Goal: Task Accomplishment & Management: Manage account settings

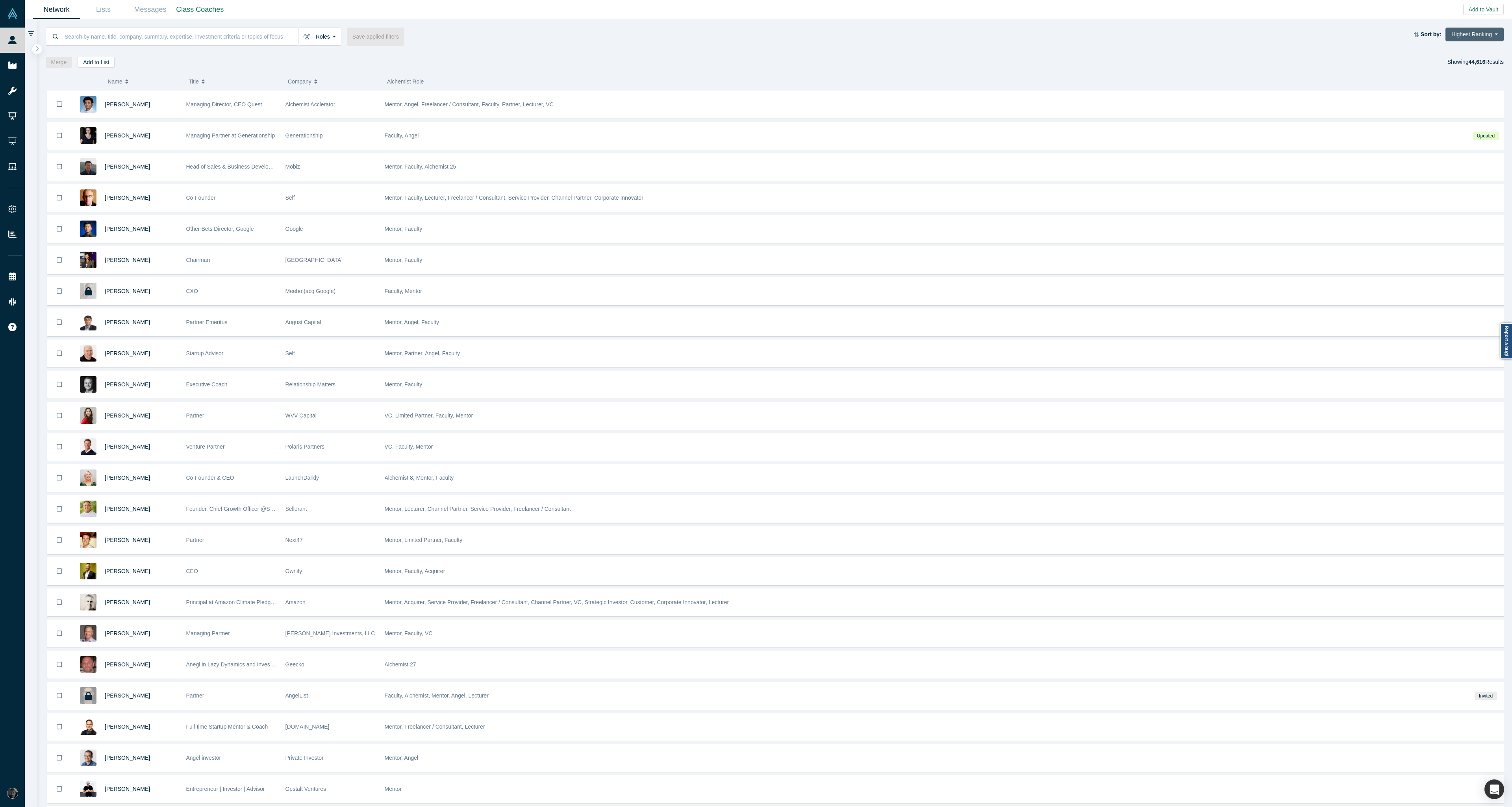
click at [1478, 31] on button "Highest Ranking" at bounding box center [1474, 34] width 58 height 13
click at [1464, 89] on link "Most Recent Updates" at bounding box center [1468, 85] width 72 height 16
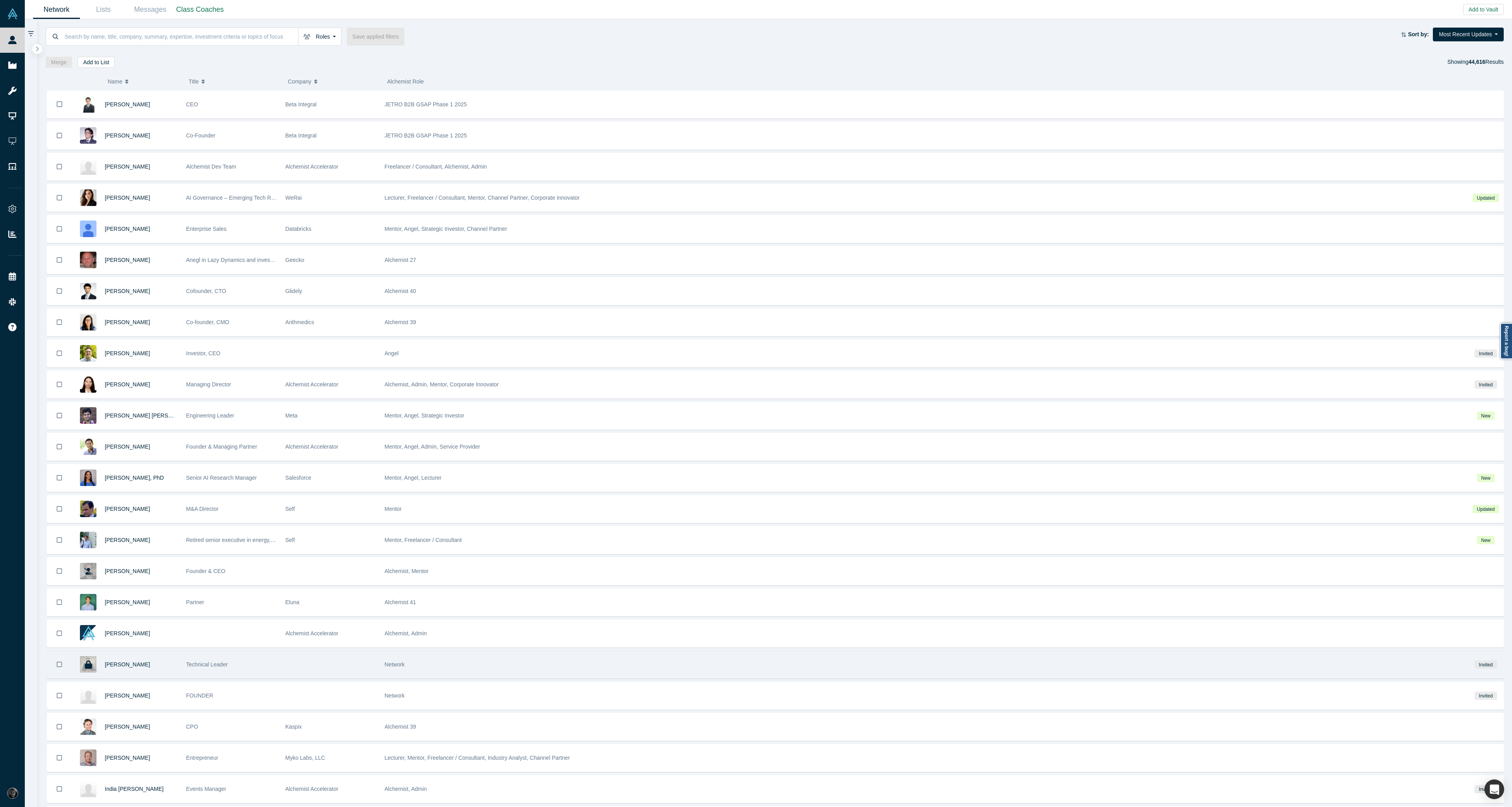
click at [424, 664] on div "Network" at bounding box center [922, 664] width 1075 height 27
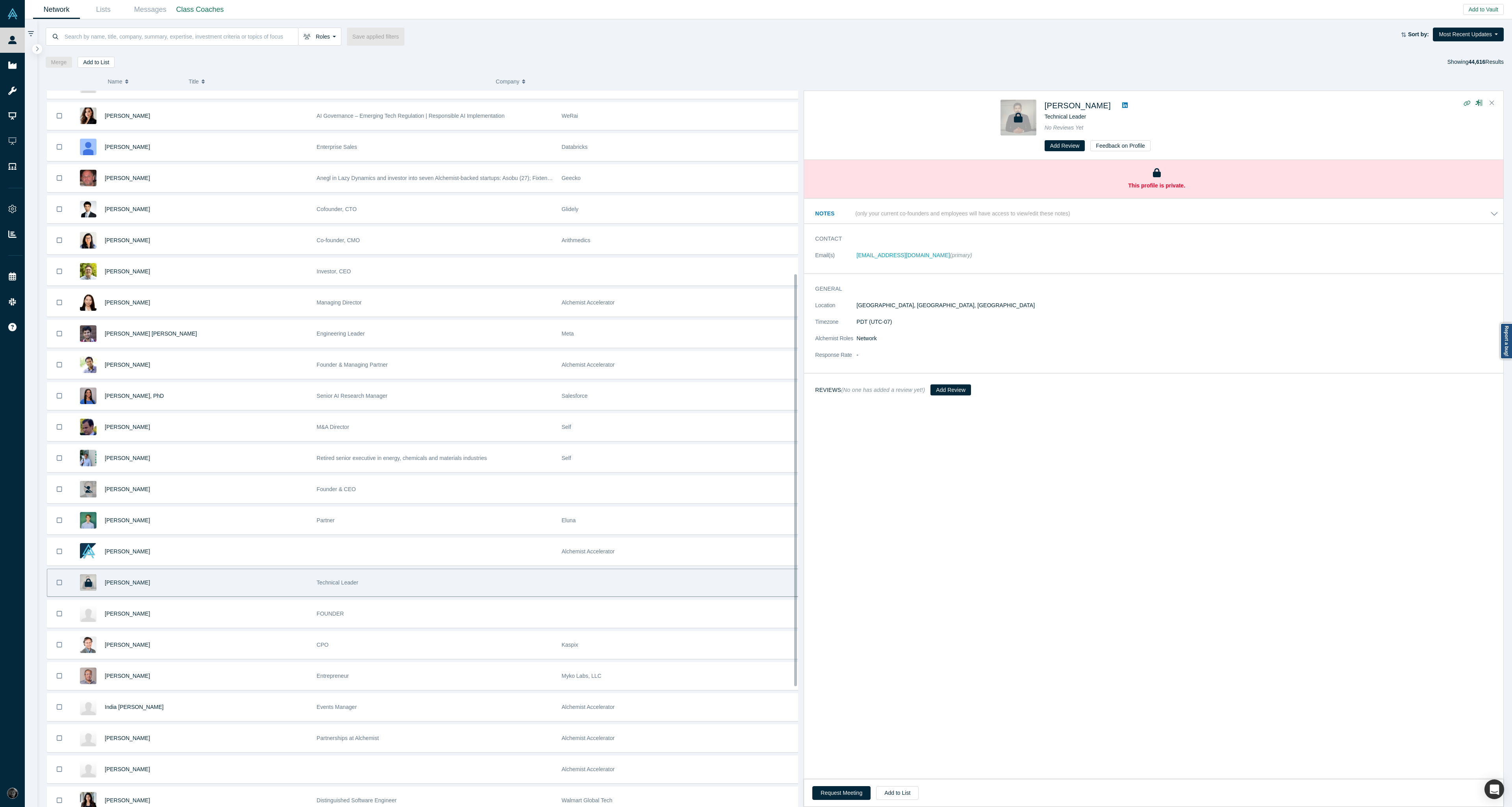
scroll to position [331, 0]
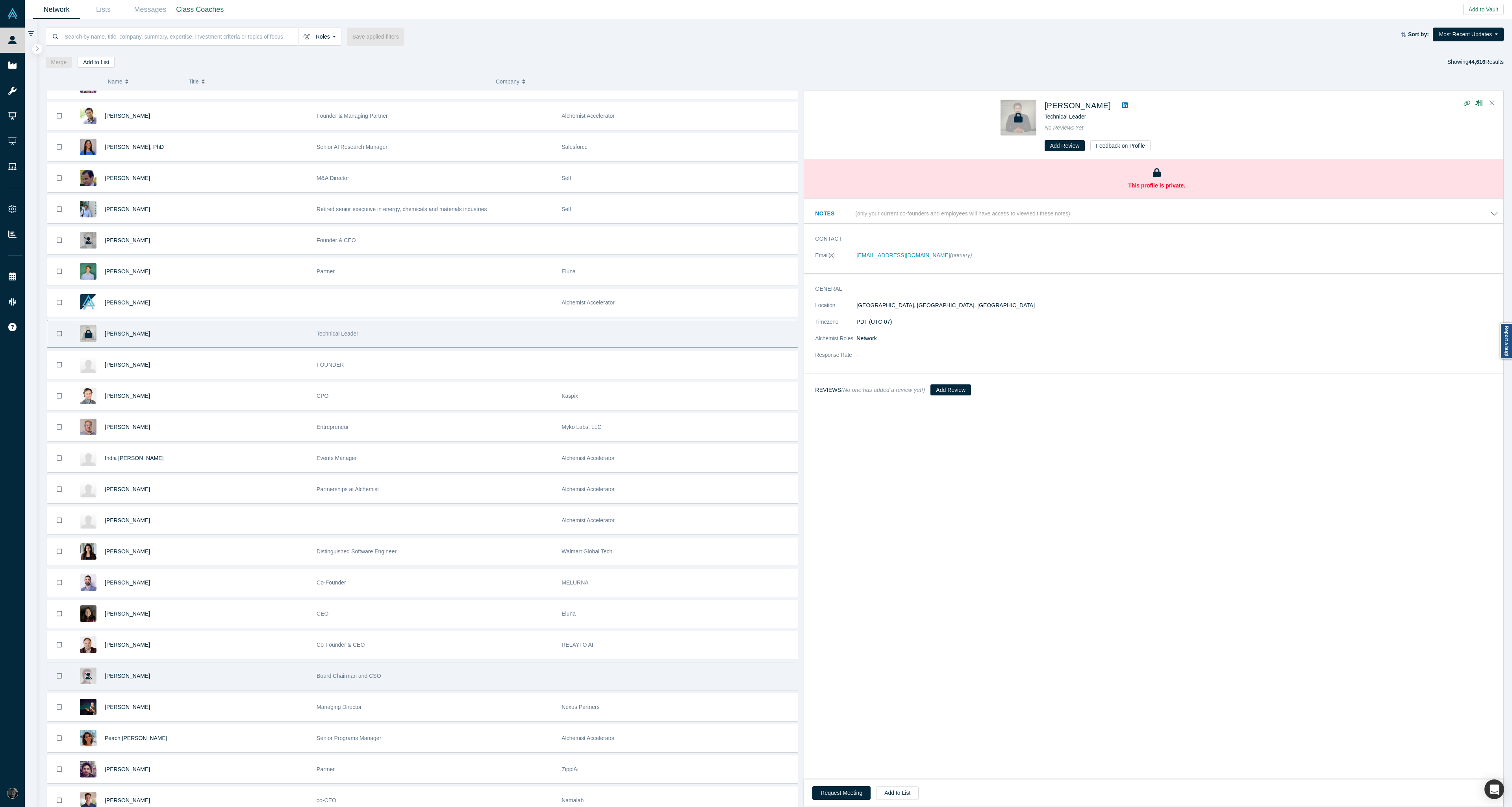
click at [444, 667] on div "Board Chairman and CSO" at bounding box center [434, 676] width 237 height 27
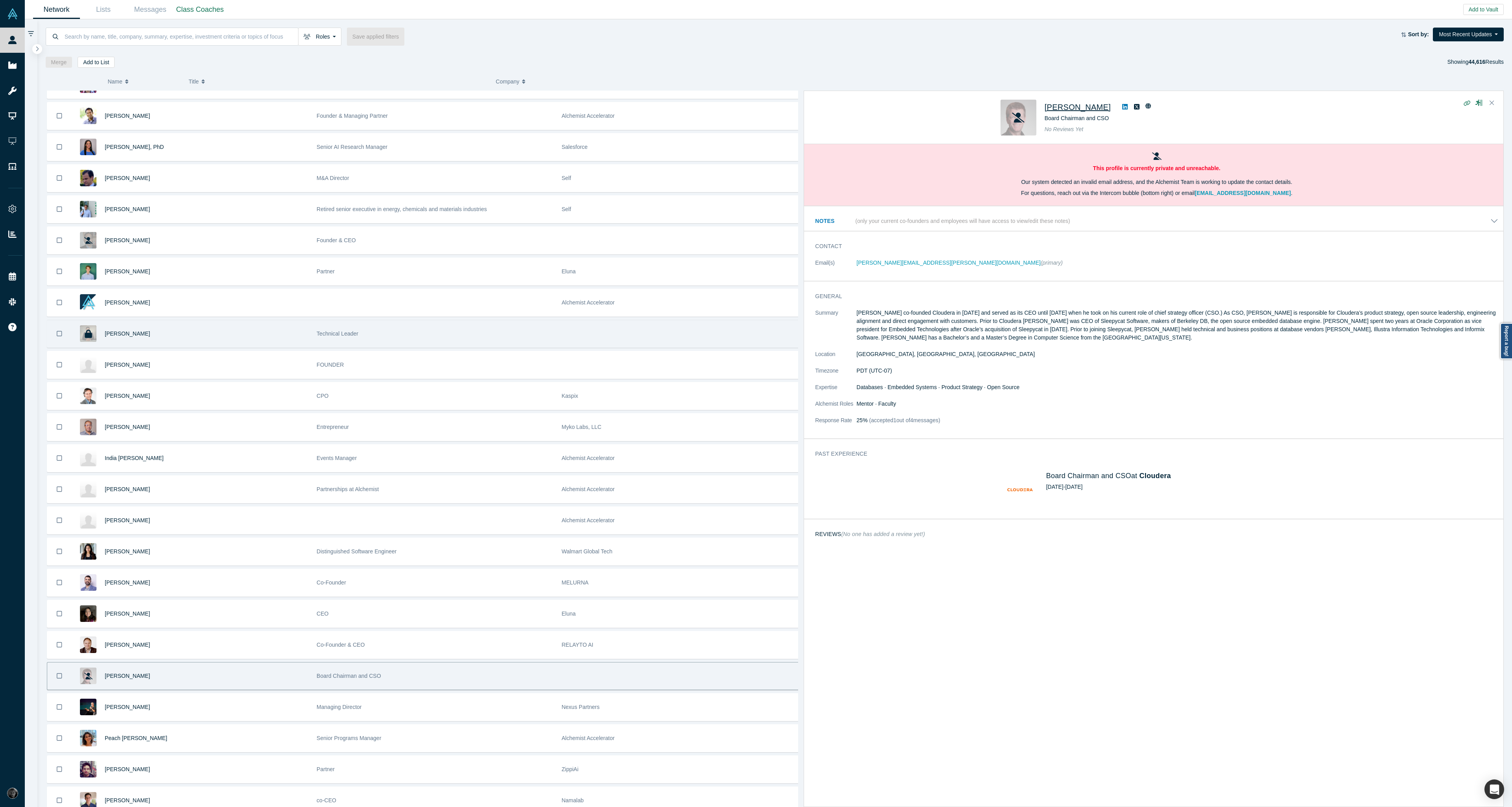
click at [1081, 109] on span "[PERSON_NAME]" at bounding box center [1078, 107] width 66 height 9
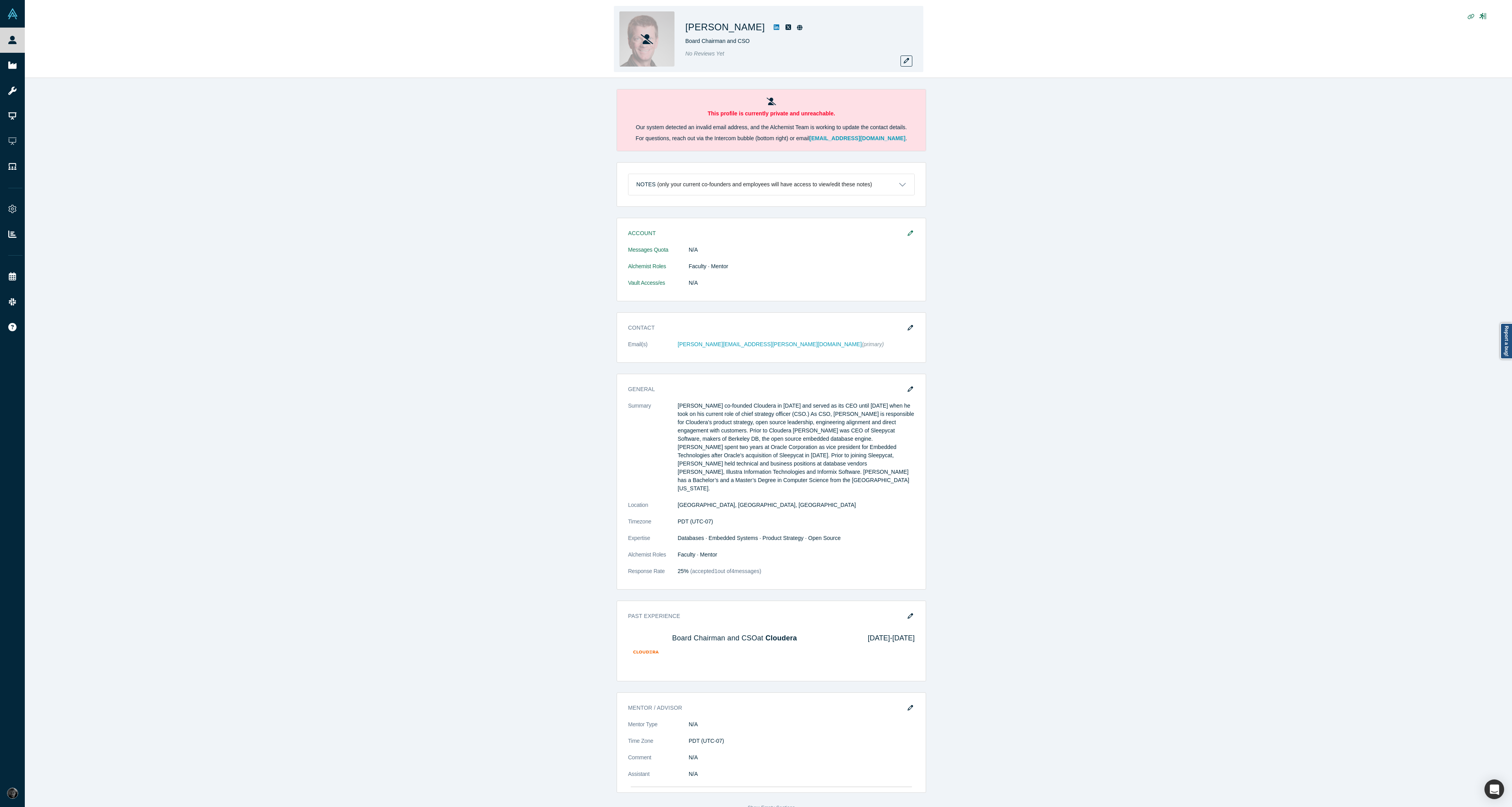
click at [901, 52] on div "No Reviews Yet" at bounding box center [796, 54] width 221 height 8
click at [909, 58] on button "button" at bounding box center [906, 61] width 12 height 11
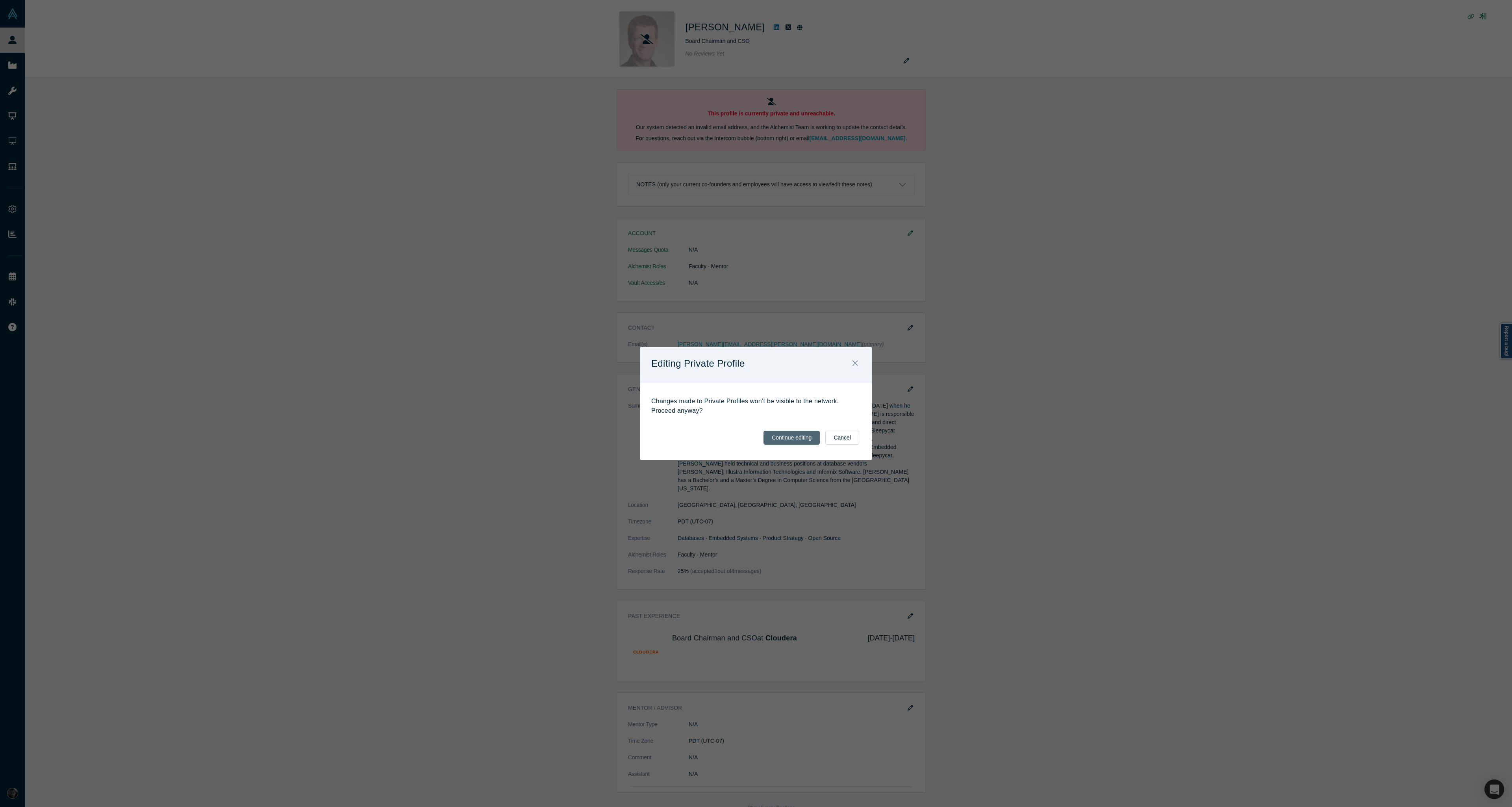
click at [803, 439] on button "Continue editing" at bounding box center [792, 437] width 56 height 13
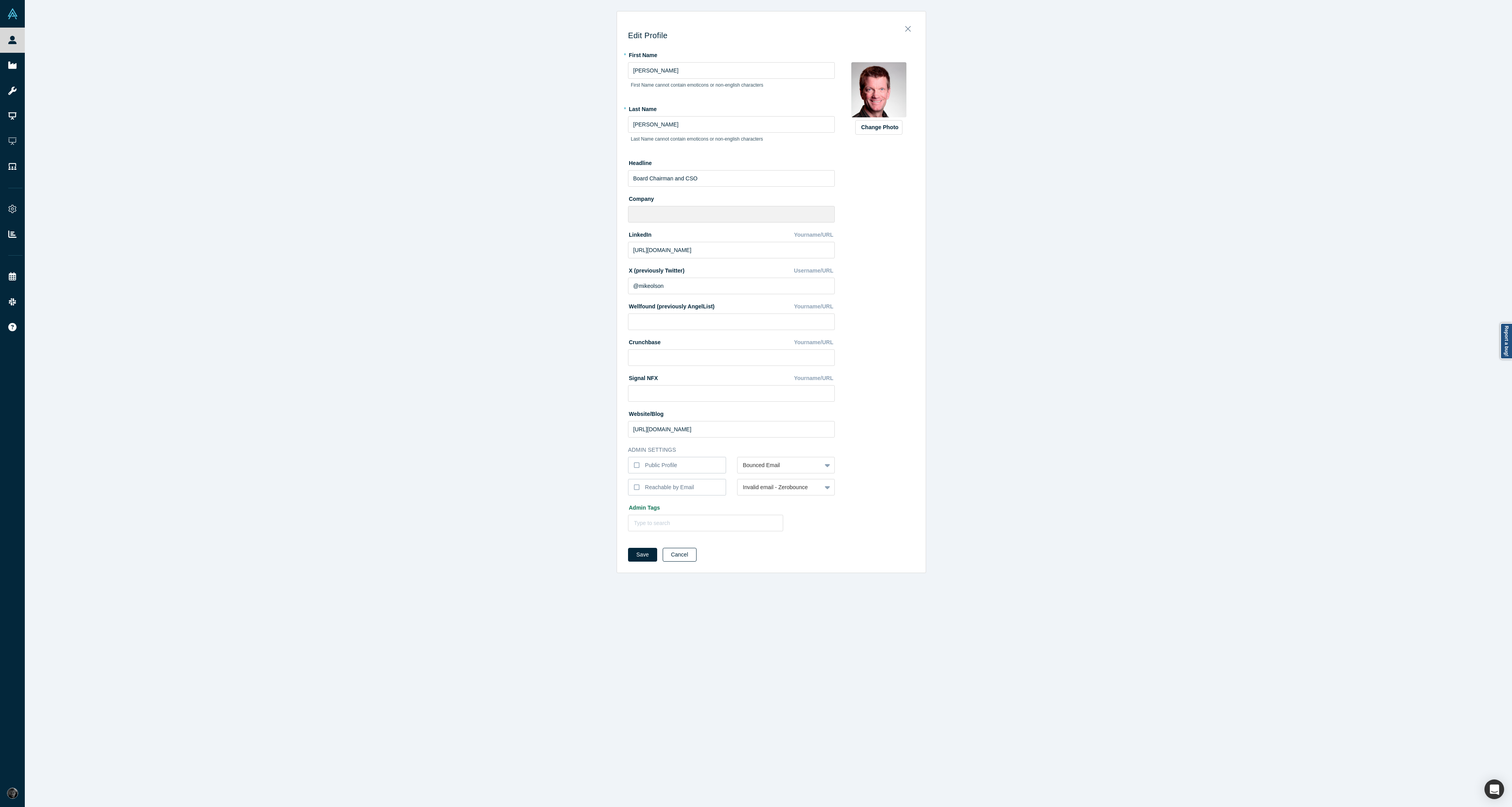
click at [677, 553] on button "Cancel" at bounding box center [680, 554] width 34 height 13
